Goal: Task Accomplishment & Management: Use online tool/utility

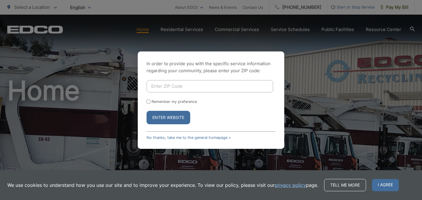
click at [171, 87] on input "Enter ZIP Code" at bounding box center [209, 86] width 127 height 12
type input "92082"
click at [168, 102] on label "Remember my preference" at bounding box center [173, 102] width 45 height 4
click at [150, 102] on input "Remember my preference" at bounding box center [148, 102] width 4 height 4
checkbox input "true"
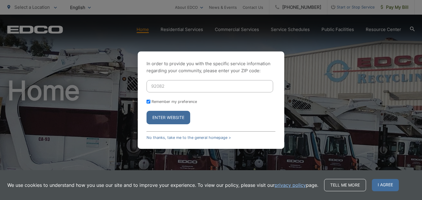
click at [174, 118] on button "Enter Website" at bounding box center [168, 117] width 44 height 13
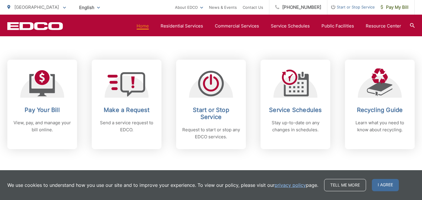
scroll to position [233, 0]
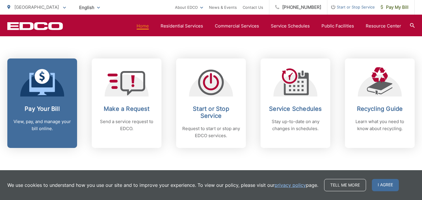
click at [28, 110] on h2 "Pay Your Bill" at bounding box center [42, 108] width 58 height 7
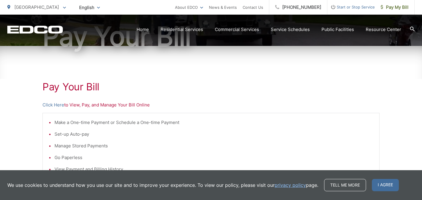
scroll to position [70, 0]
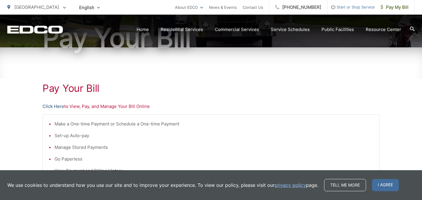
click at [52, 105] on link "Click Here" at bounding box center [53, 106] width 22 height 7
